Goal: Task Accomplishment & Management: Complete application form

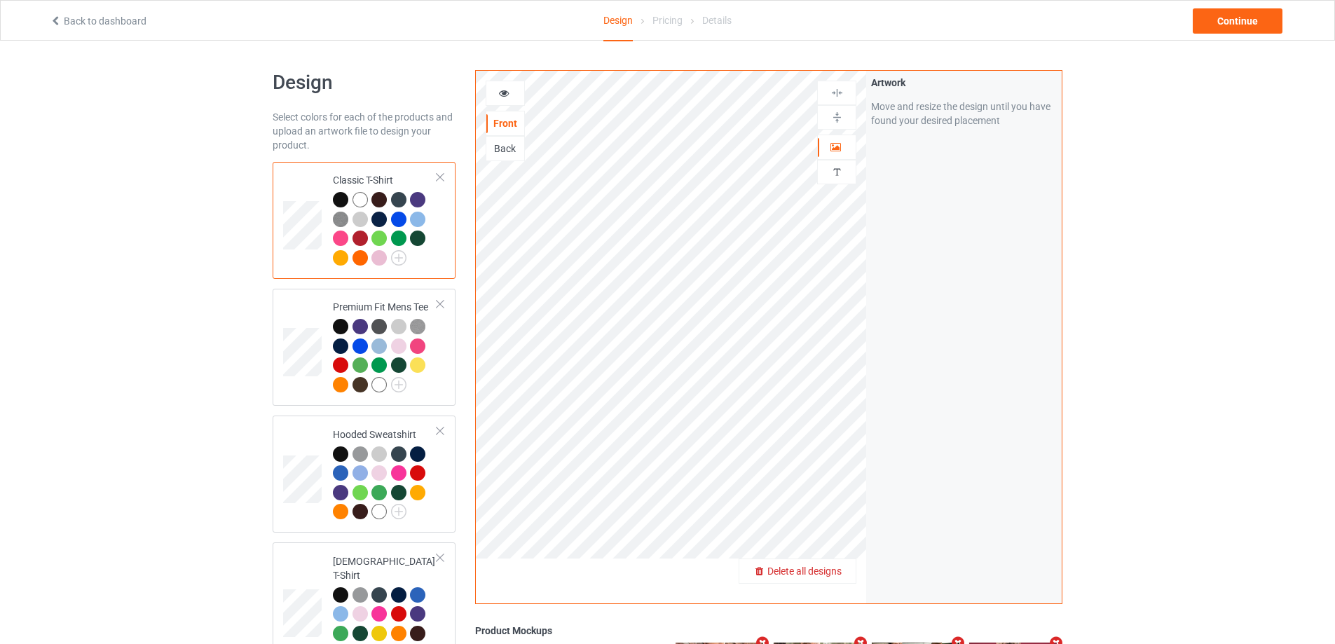
click at [826, 571] on span "Delete all designs" at bounding box center [804, 571] width 74 height 11
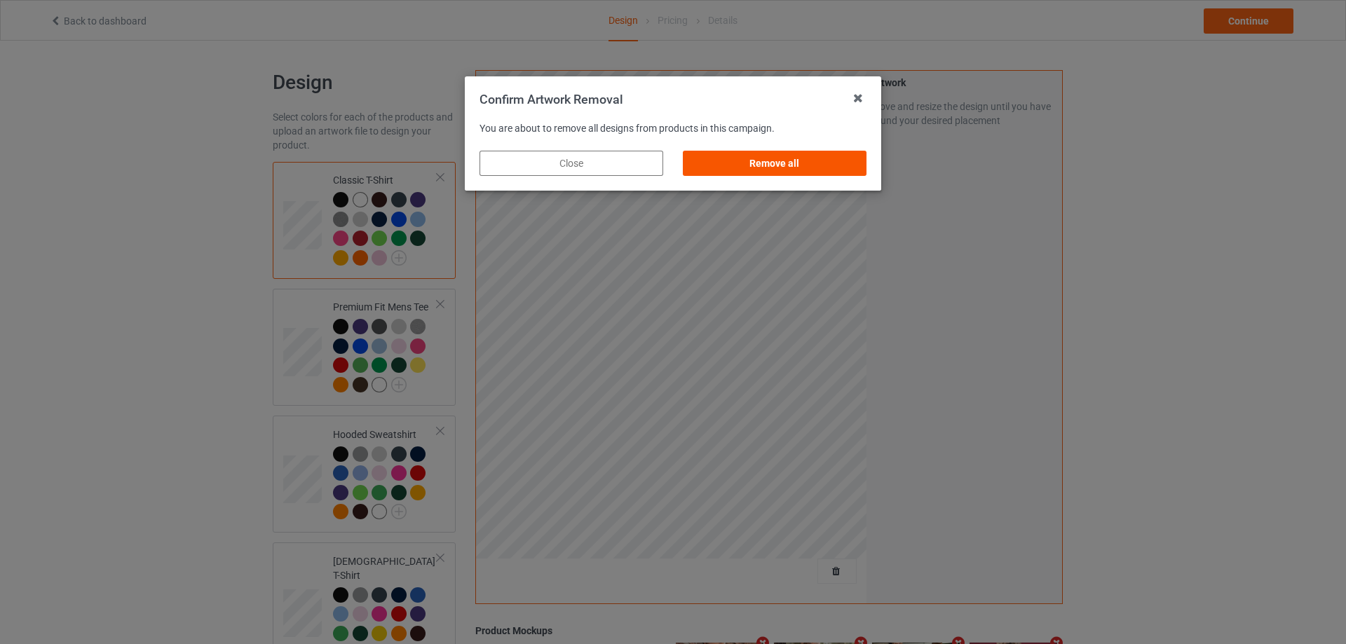
click at [818, 163] on div "Remove all" at bounding box center [775, 163] width 184 height 25
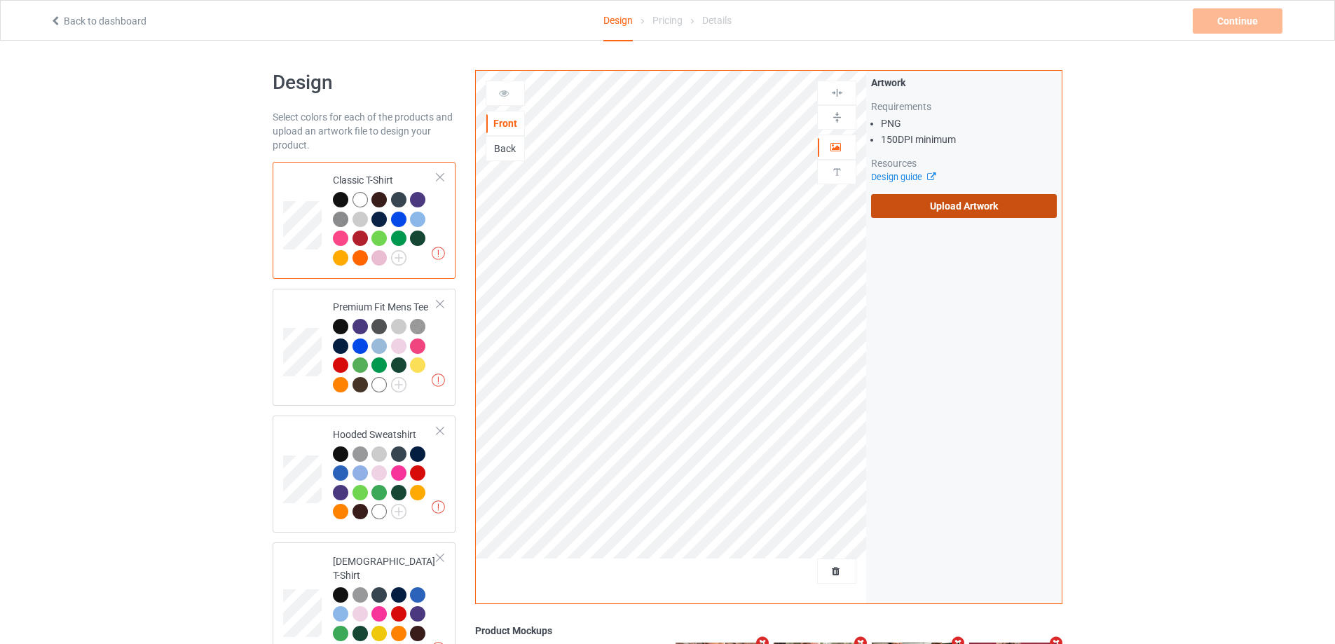
drag, startPoint x: 903, startPoint y: 193, endPoint x: 902, endPoint y: 200, distance: 7.8
click at [903, 195] on div "Artwork Requirements PNG 150 DPI minimum Resources Design guide Upload Artwork" at bounding box center [964, 147] width 186 height 142
click at [902, 201] on label "Upload Artwork" at bounding box center [964, 206] width 186 height 24
click at [0, 0] on input "Upload Artwork" at bounding box center [0, 0] width 0 height 0
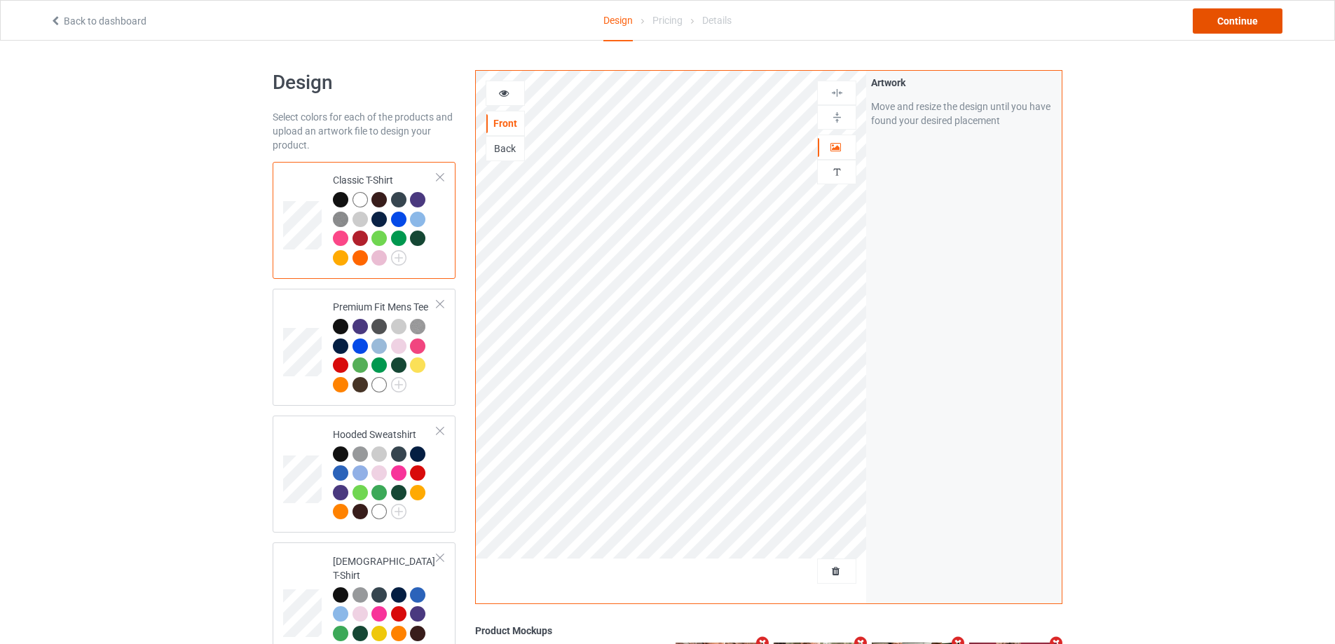
click at [1276, 15] on div "Continue" at bounding box center [1238, 20] width 90 height 25
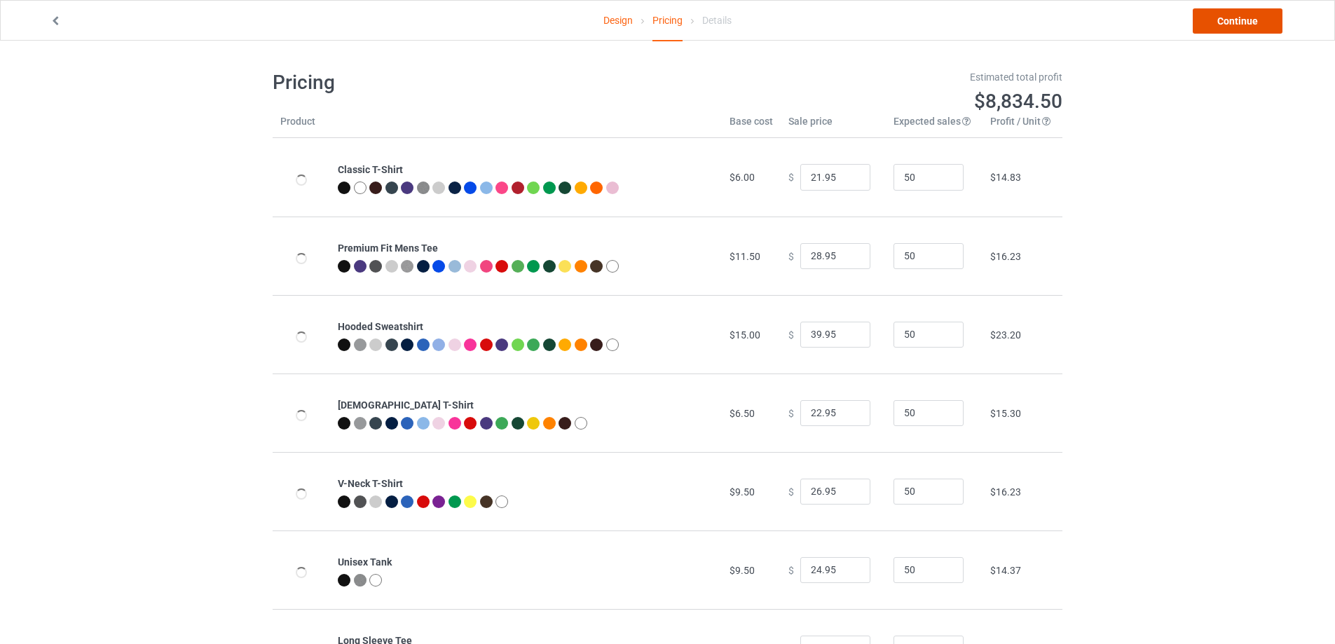
click at [1276, 15] on link "Continue" at bounding box center [1238, 20] width 90 height 25
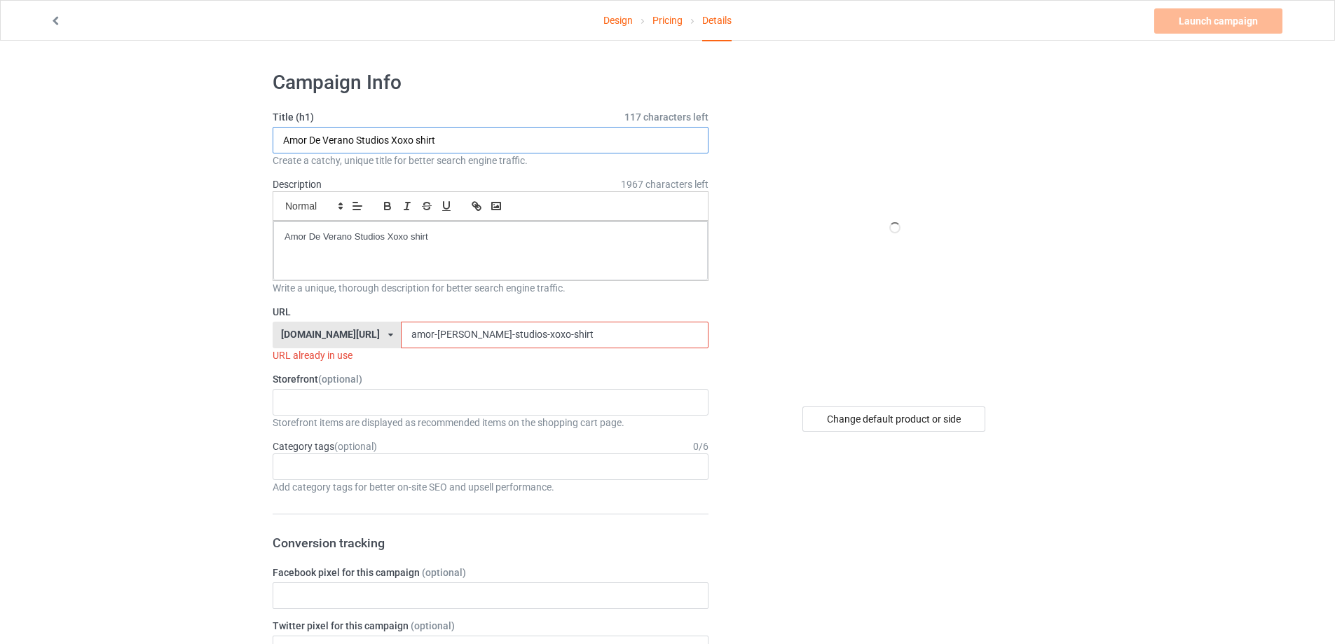
drag, startPoint x: 397, startPoint y: 142, endPoint x: 374, endPoint y: 210, distance: 71.8
paste input "iceninekills [PERSON_NAME]"
type input "iceninekills [PERSON_NAME] dracula shirt"
drag, startPoint x: 388, startPoint y: 233, endPoint x: 247, endPoint y: 313, distance: 162.0
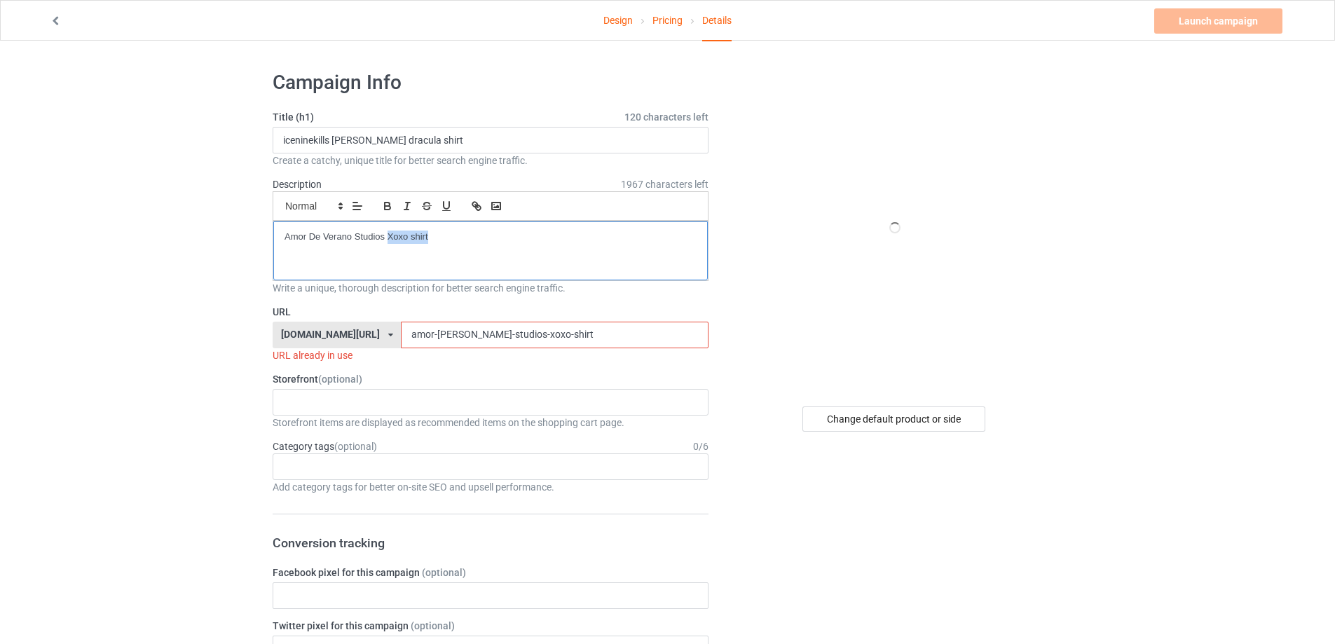
paste div
drag, startPoint x: 540, startPoint y: 329, endPoint x: 274, endPoint y: 329, distance: 266.3
click at [274, 329] on div "[DOMAIN_NAME][URL] [DOMAIN_NAME][URL] [DOMAIN_NAME][URL] 5cd2f964b197f721e1cad2…" at bounding box center [491, 335] width 436 height 27
paste input "iceninekills-[PERSON_NAME]"
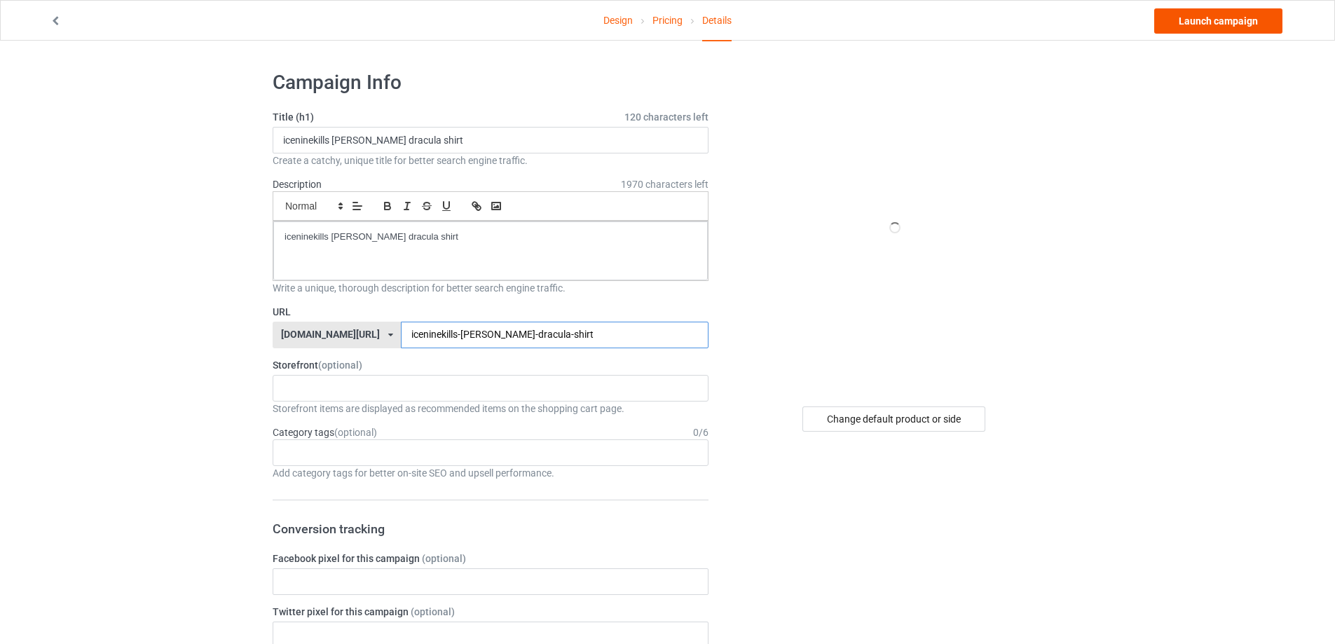
type input "iceninekills-[PERSON_NAME]-dracula-shirt"
click at [1243, 19] on link "Launch campaign" at bounding box center [1218, 20] width 128 height 25
